Goal: Transaction & Acquisition: Purchase product/service

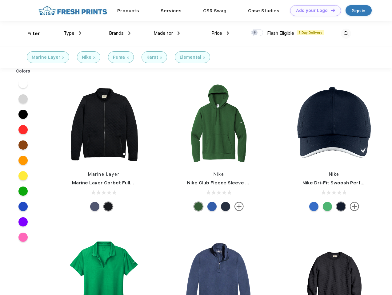
click at [313, 10] on link "Add your Logo Design Tool" at bounding box center [315, 10] width 51 height 11
click at [0, 0] on div "Design Tool" at bounding box center [0, 0] width 0 height 0
click at [330, 10] on link "Add your Logo Design Tool" at bounding box center [315, 10] width 51 height 11
click at [30, 34] on div "Filter" at bounding box center [33, 33] width 13 height 7
click at [73, 33] on span "Type" at bounding box center [69, 33] width 11 height 6
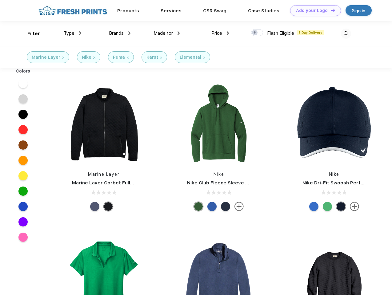
click at [120, 33] on span "Brands" at bounding box center [116, 33] width 15 height 6
click at [167, 33] on span "Made for" at bounding box center [162, 33] width 19 height 6
click at [220, 33] on span "Price" at bounding box center [216, 33] width 11 height 6
click at [257, 33] on div at bounding box center [257, 32] width 12 height 7
click at [255, 33] on input "checkbox" at bounding box center [253, 31] width 4 height 4
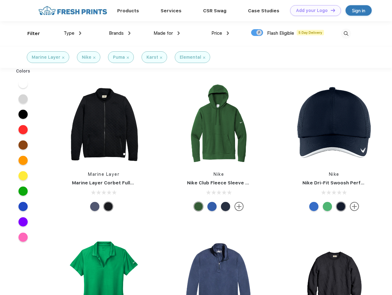
click at [345, 34] on img at bounding box center [346, 34] width 10 height 10
